Goal: Task Accomplishment & Management: Manage account settings

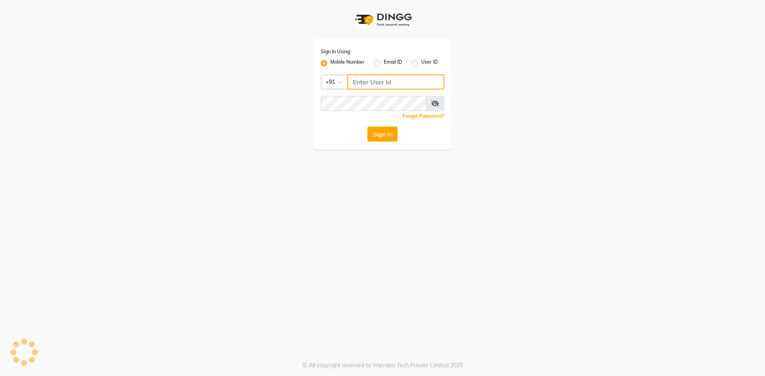
type input "9769354714"
click at [335, 61] on label "Mobile Number" at bounding box center [347, 64] width 34 height 10
click at [335, 61] on input "Mobile Number" at bounding box center [332, 61] width 5 height 5
click at [330, 62] on label "Mobile Number" at bounding box center [347, 64] width 34 height 10
click at [330, 62] on input "Mobile Number" at bounding box center [332, 61] width 5 height 5
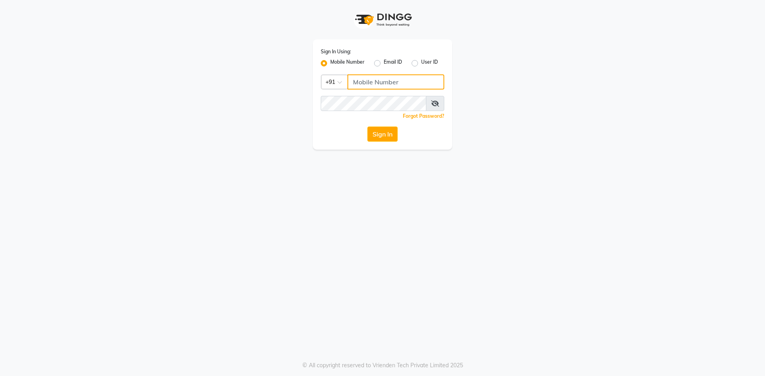
click at [364, 84] on input "Username" at bounding box center [395, 81] width 97 height 15
type input "9769354714"
click at [393, 129] on button "Sign In" at bounding box center [382, 134] width 30 height 15
